Goal: Transaction & Acquisition: Purchase product/service

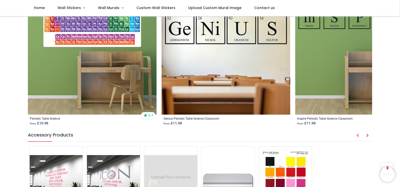
scroll to position [685, 0]
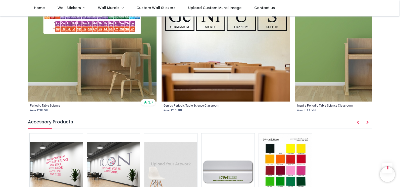
click at [65, 28] on img at bounding box center [92, 37] width 129 height 129
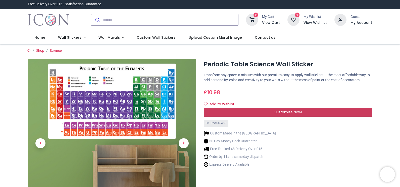
click at [281, 111] on span "Customise Now!" at bounding box center [287, 111] width 28 height 5
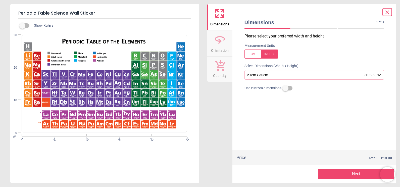
click at [298, 77] on div "51cm x 30cm £10.98" at bounding box center [312, 75] width 130 height 4
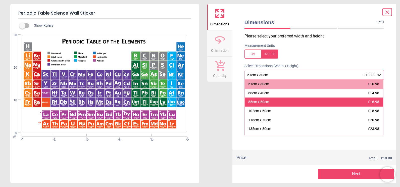
scroll to position [24, 0]
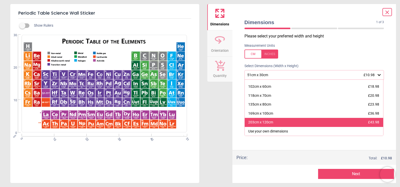
click at [276, 121] on div "203cm x 120cm £43.98" at bounding box center [314, 122] width 139 height 9
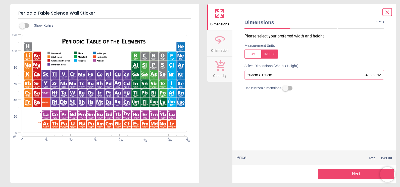
click at [270, 53] on div at bounding box center [261, 53] width 34 height 9
click at [254, 55] on div at bounding box center [261, 53] width 34 height 9
